Goal: Find specific page/section: Find specific page/section

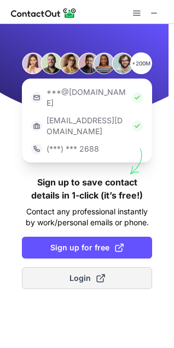
click at [100, 274] on span at bounding box center [100, 278] width 9 height 9
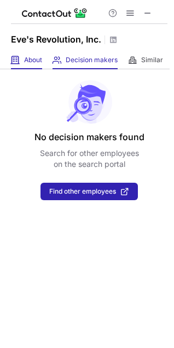
click at [27, 64] on div "About About Company" at bounding box center [26, 60] width 31 height 18
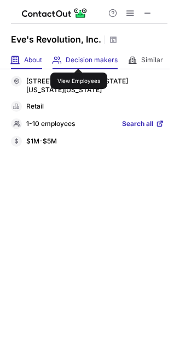
click at [81, 59] on span "Decision makers" at bounding box center [92, 60] width 52 height 9
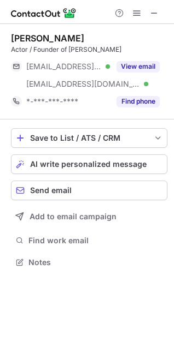
scroll to position [255, 174]
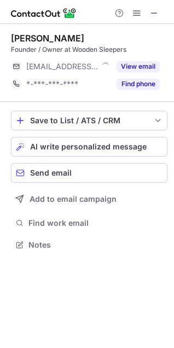
scroll to position [237, 174]
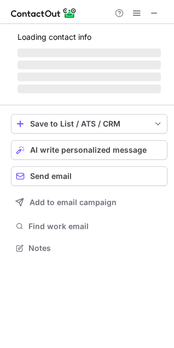
scroll to position [290, 174]
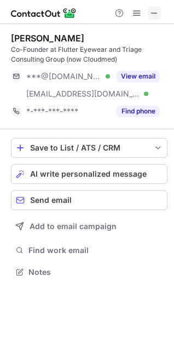
click at [155, 10] on span at bounding box center [154, 13] width 9 height 9
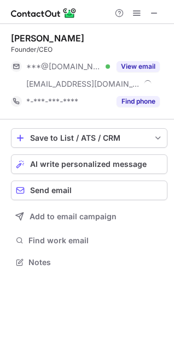
scroll to position [255, 174]
click at [155, 13] on span at bounding box center [154, 13] width 9 height 9
